Goal: Check status

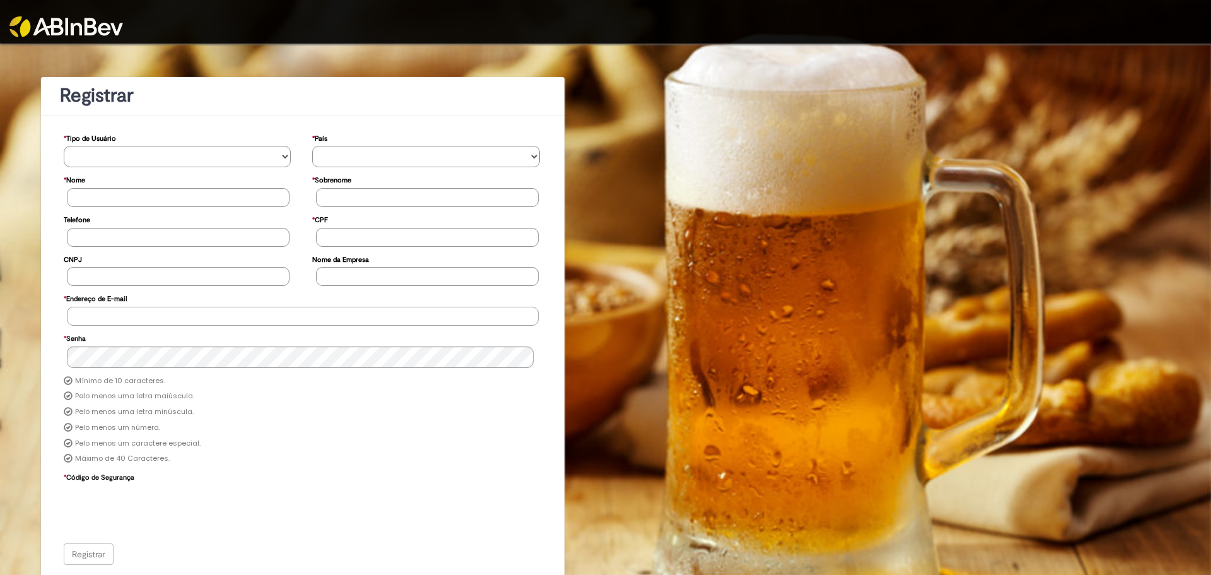
type input "**********"
click at [65, 18] on img at bounding box center [66, 26] width 114 height 21
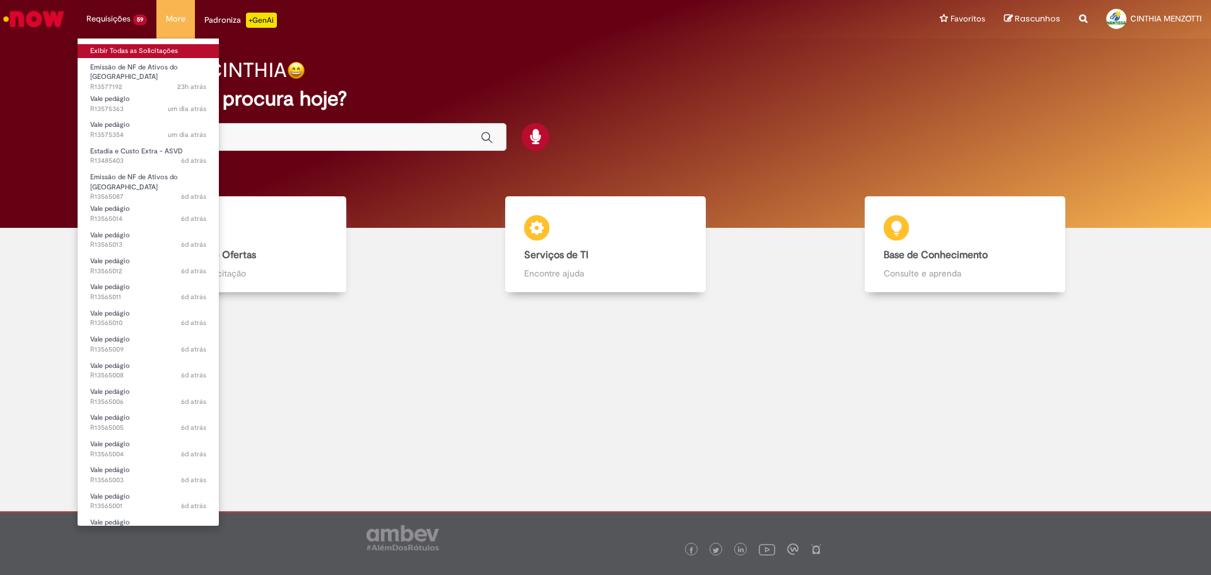
click at [119, 45] on link "Exibir Todas as Solicitações" at bounding box center [148, 51] width 141 height 14
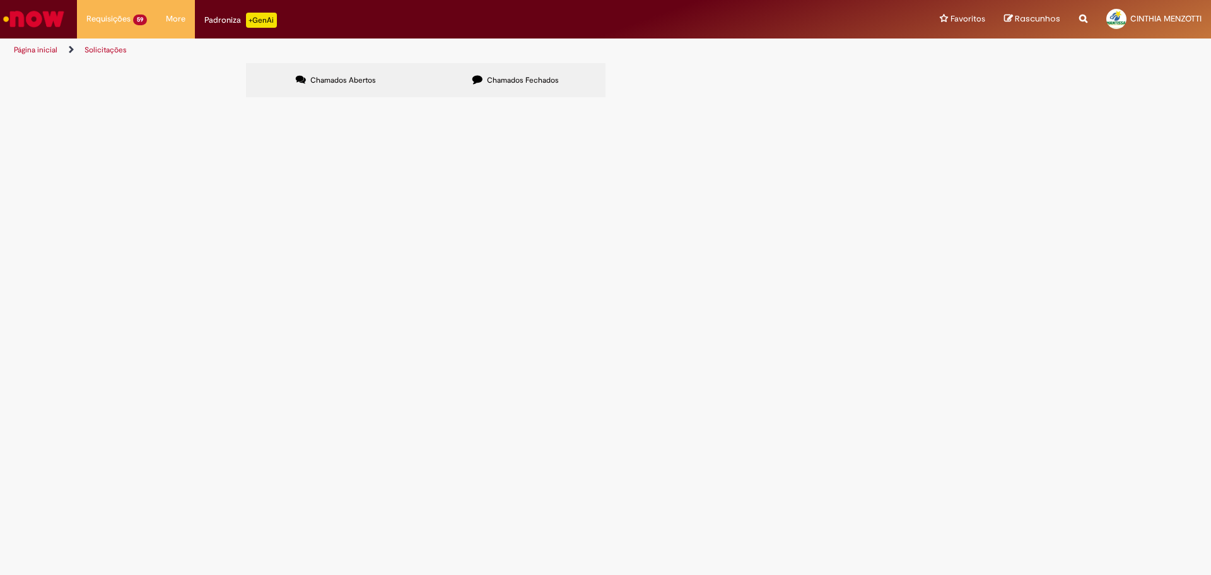
click at [487, 76] on span "Chamados Fechados" at bounding box center [523, 80] width 72 height 10
click at [0, 0] on input "Pesquisar" at bounding box center [0, 0] width 0 height 0
paste input "**********"
type input "**********"
click at [0, 0] on button "Pesquisar" at bounding box center [0, 0] width 0 height 0
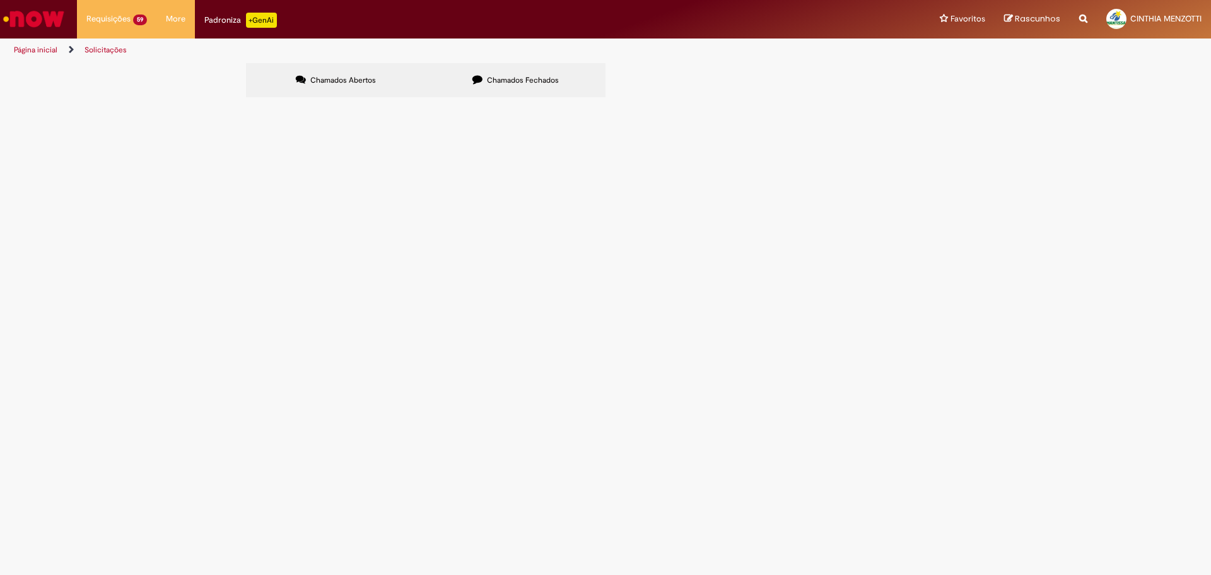
click at [0, 0] on span "Solucionado" at bounding box center [0, 0] width 0 height 0
click at [0, 0] on span "6102046475" at bounding box center [0, 0] width 0 height 0
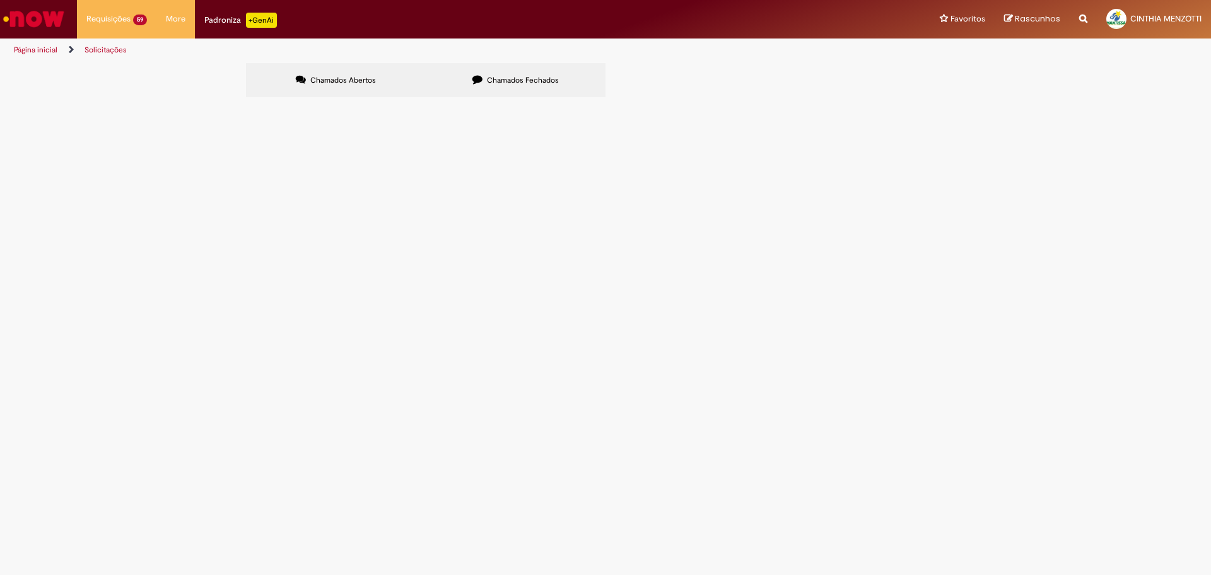
click at [0, 0] on span "6102046475" at bounding box center [0, 0] width 0 height 0
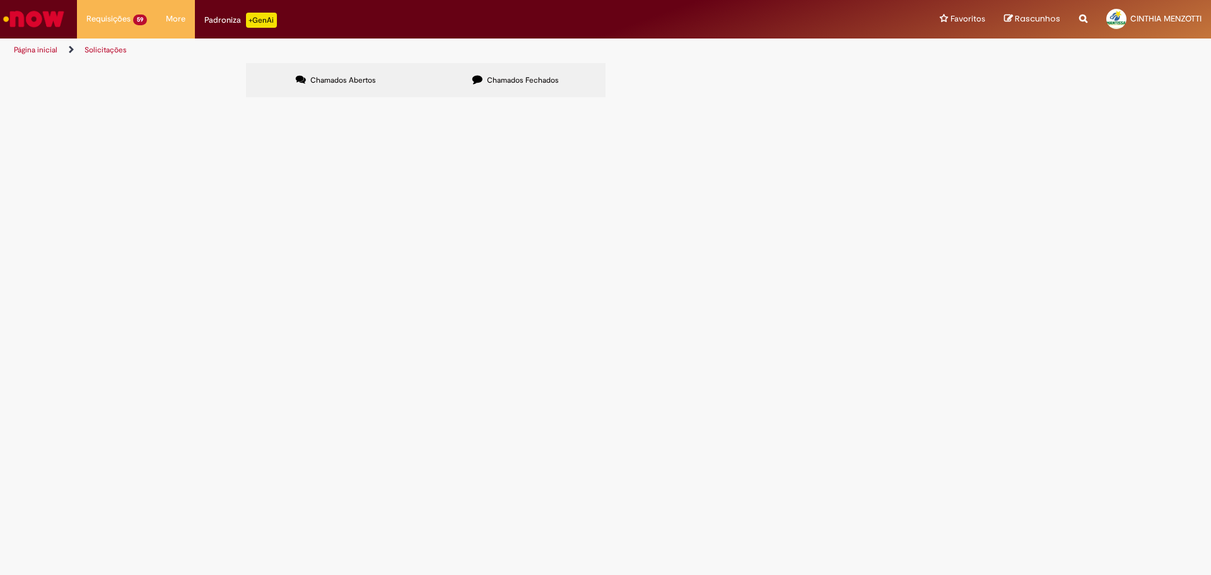
click at [0, 0] on td "6102046475" at bounding box center [0, 0] width 0 height 0
click at [0, 0] on span "6102046475" at bounding box center [0, 0] width 0 height 0
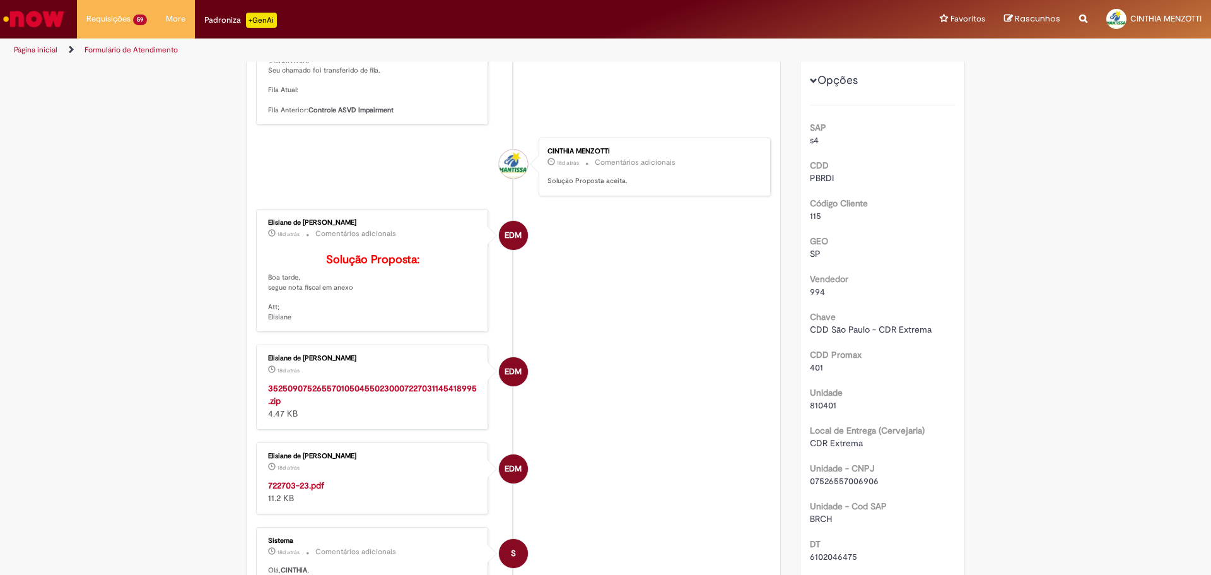
scroll to position [262, 0]
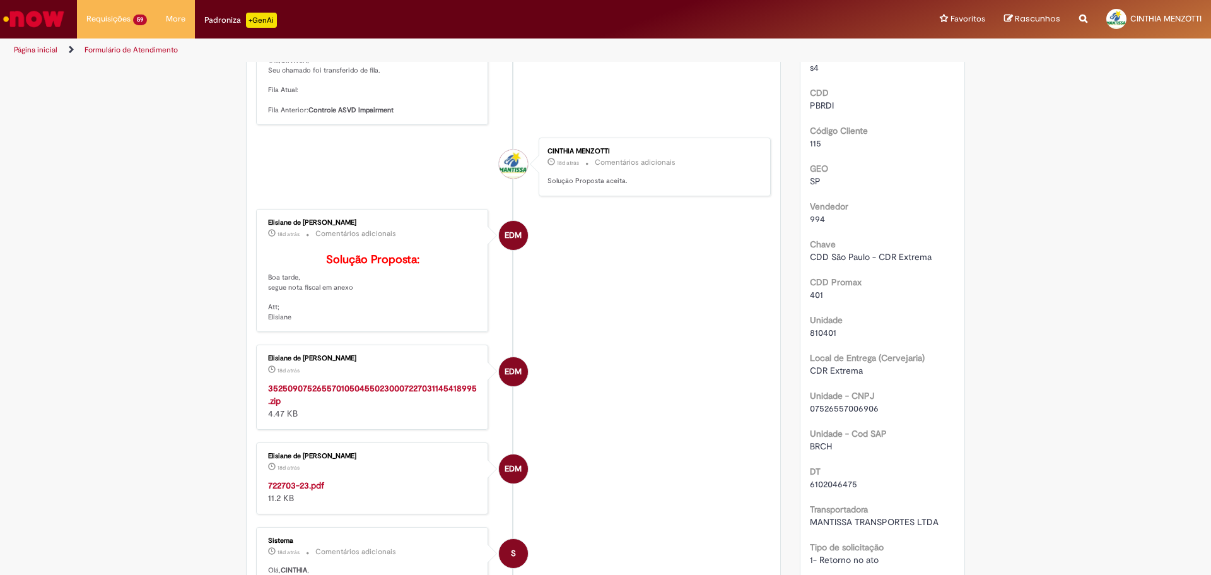
click at [339, 404] on strong "35250907526557010504550230007227031145418995.zip" at bounding box center [372, 394] width 209 height 24
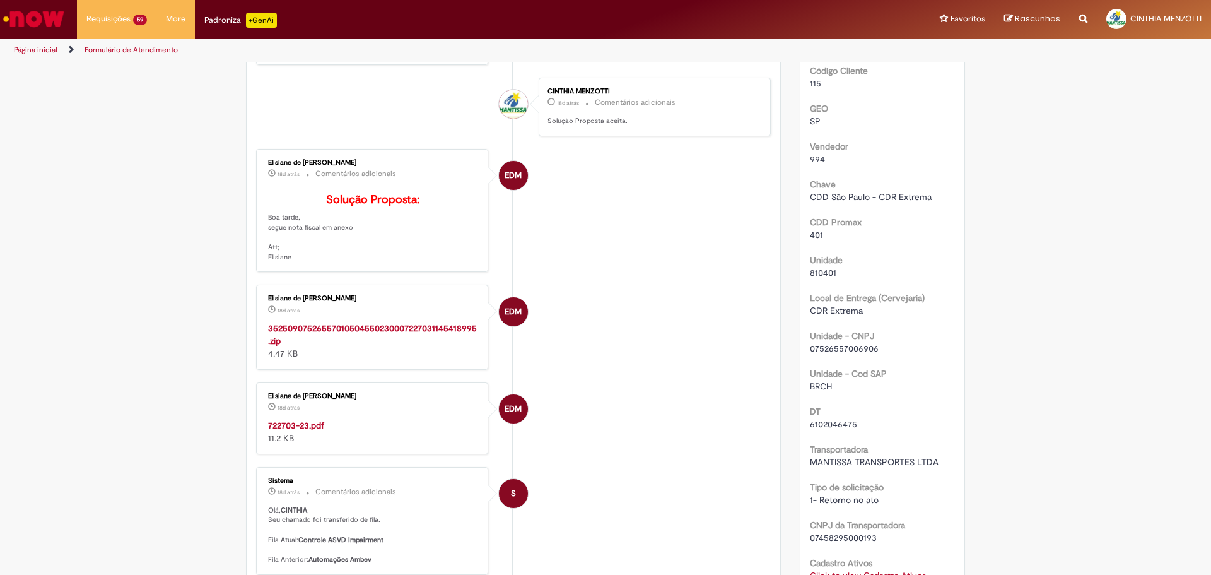
scroll to position [388, 0]
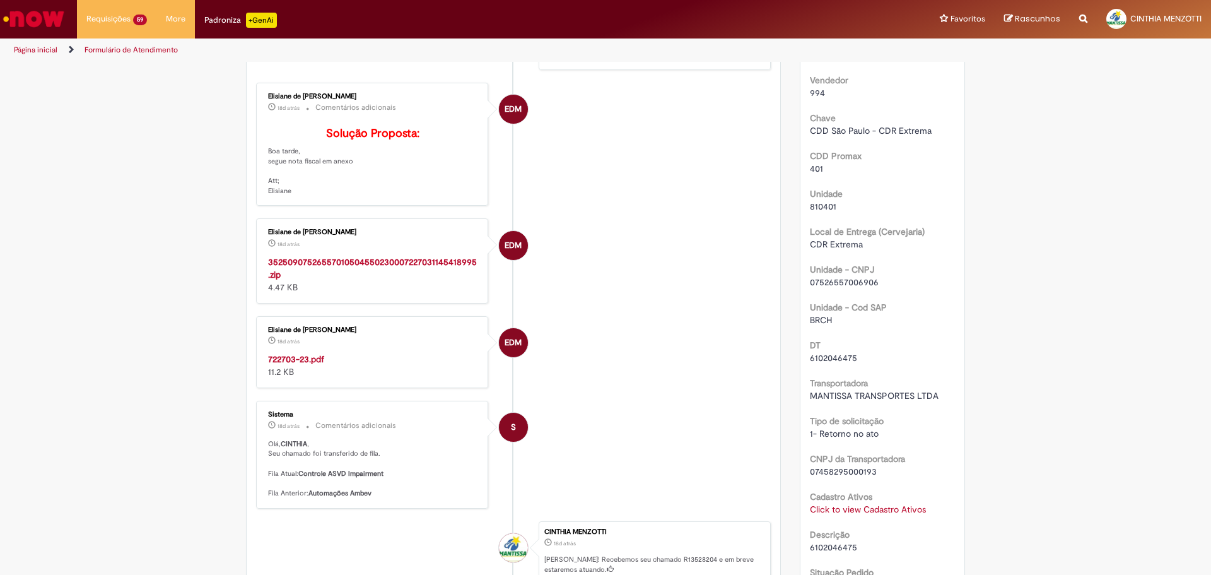
click at [295, 365] on strong "722703-23.pdf" at bounding box center [296, 358] width 56 height 11
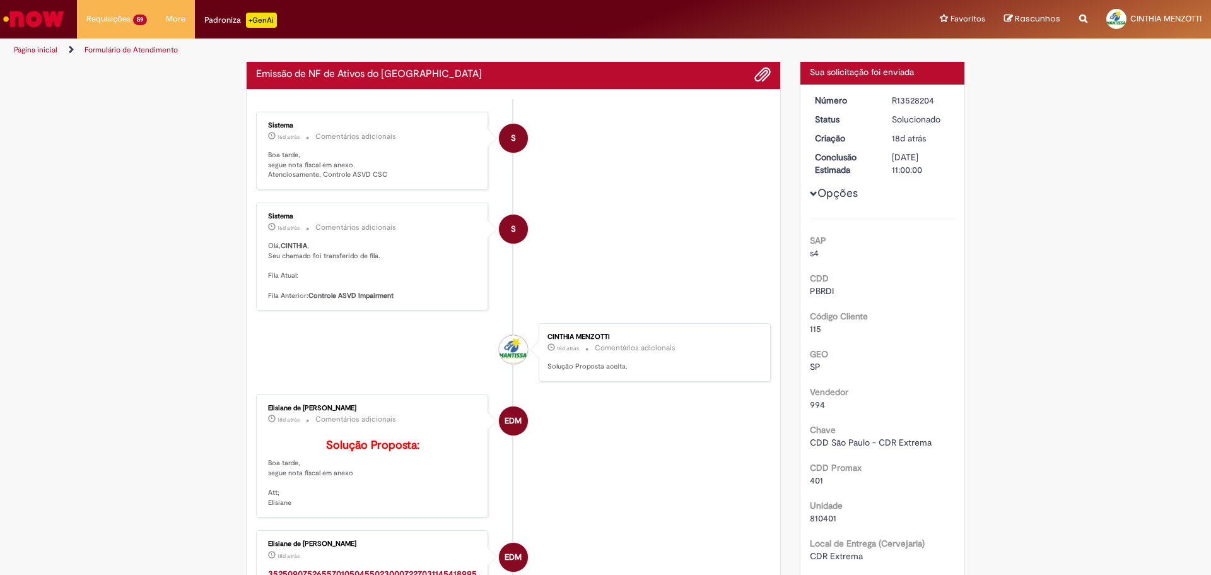
scroll to position [0, 0]
